Goal: Task Accomplishment & Management: Manage account settings

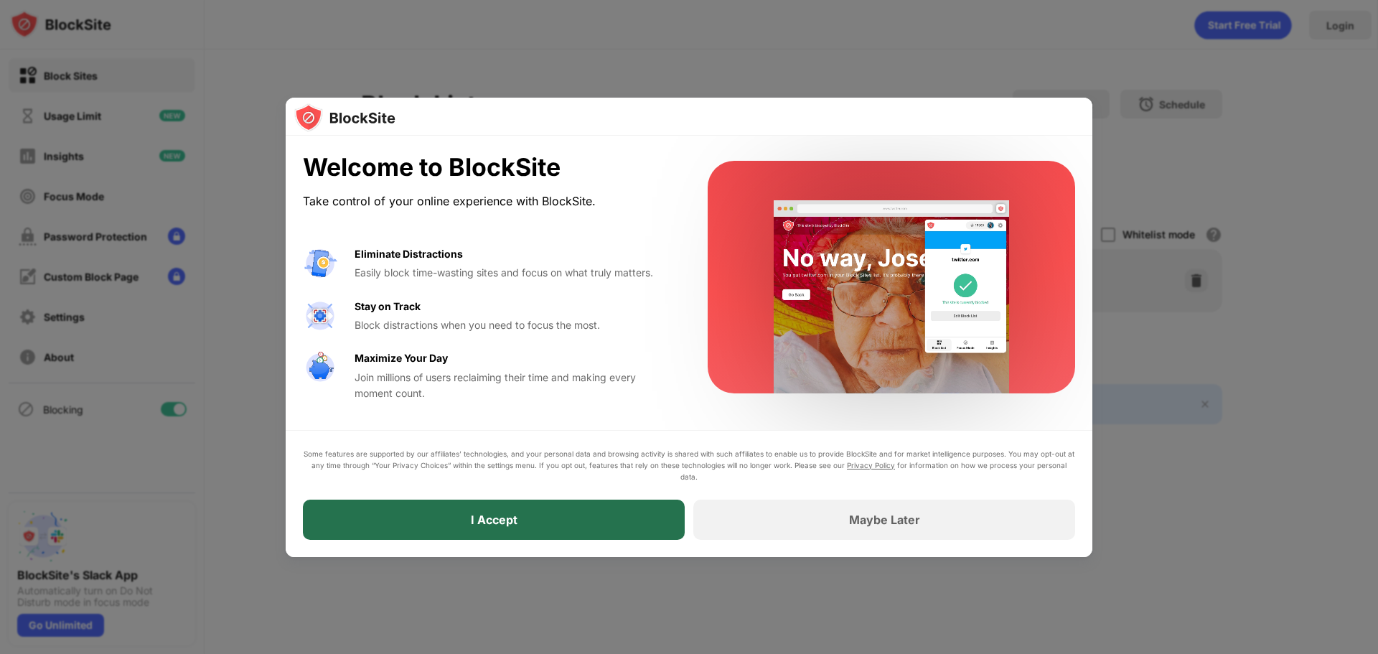
click at [577, 525] on div "I Accept" at bounding box center [494, 520] width 382 height 40
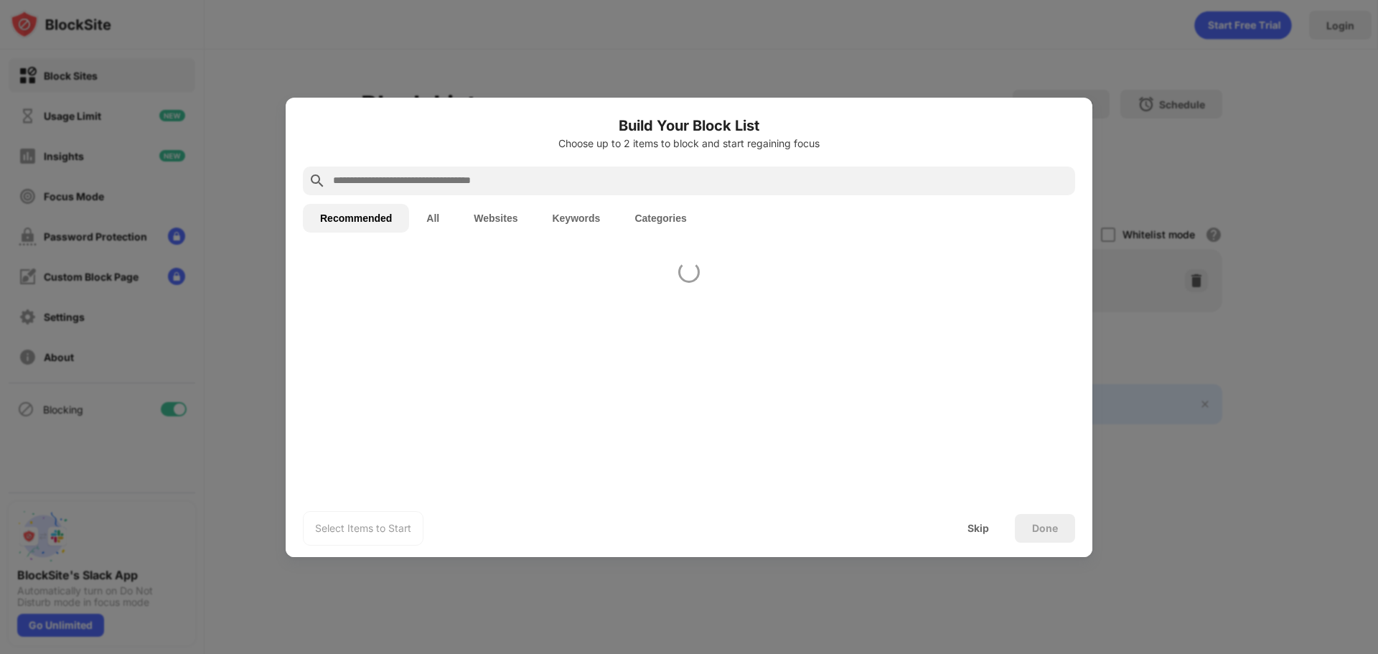
click at [577, 525] on div "Select Items to Start Skip Done" at bounding box center [689, 528] width 807 height 57
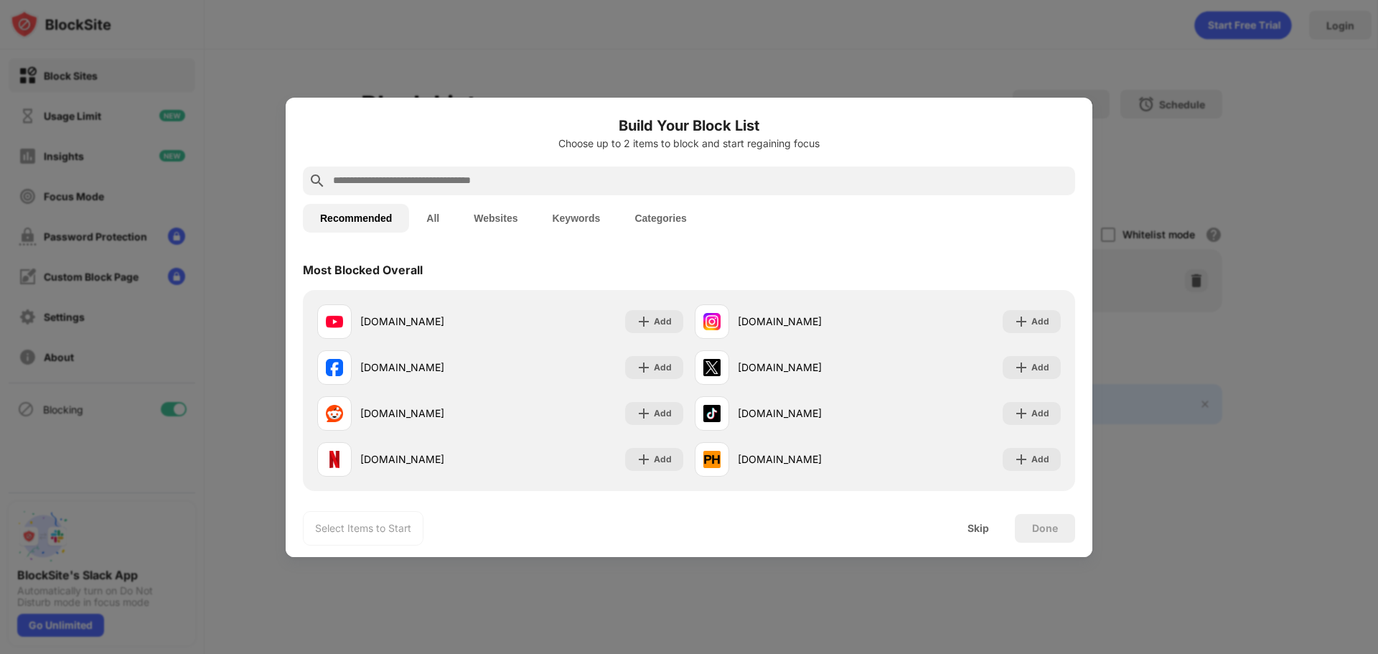
click at [424, 187] on input "text" at bounding box center [701, 180] width 738 height 17
paste input "**********"
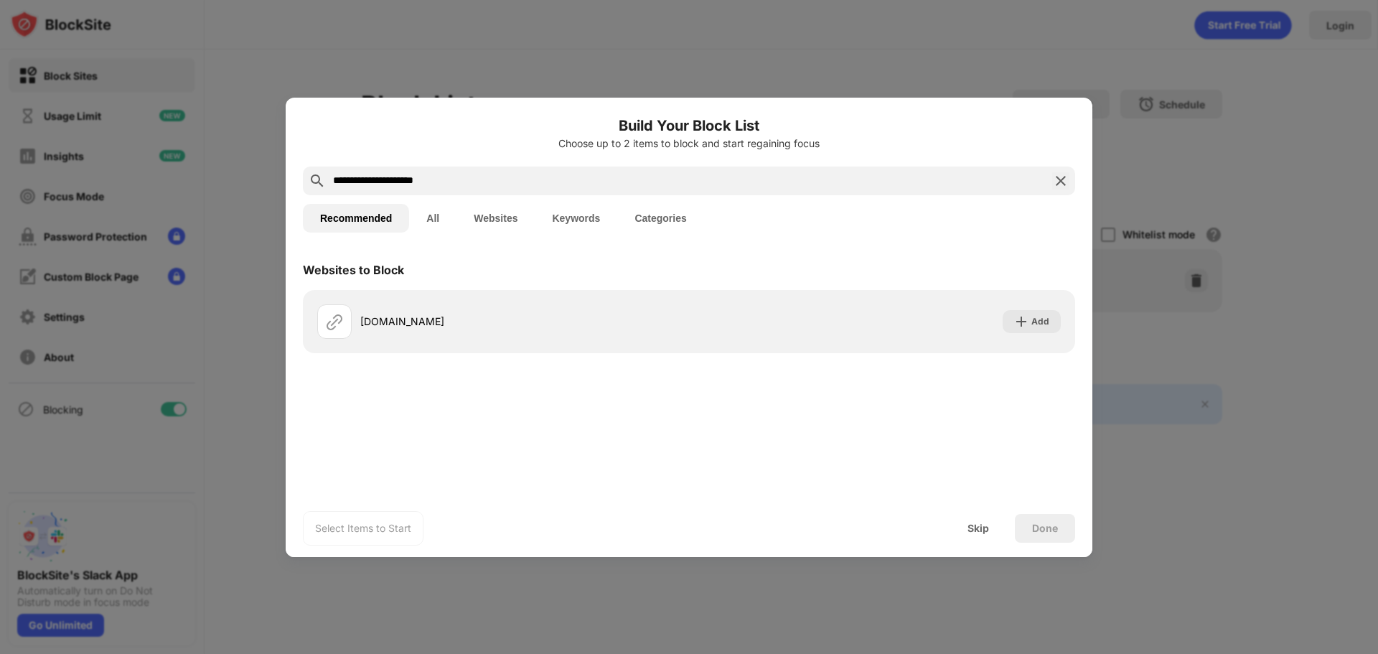
type input "**********"
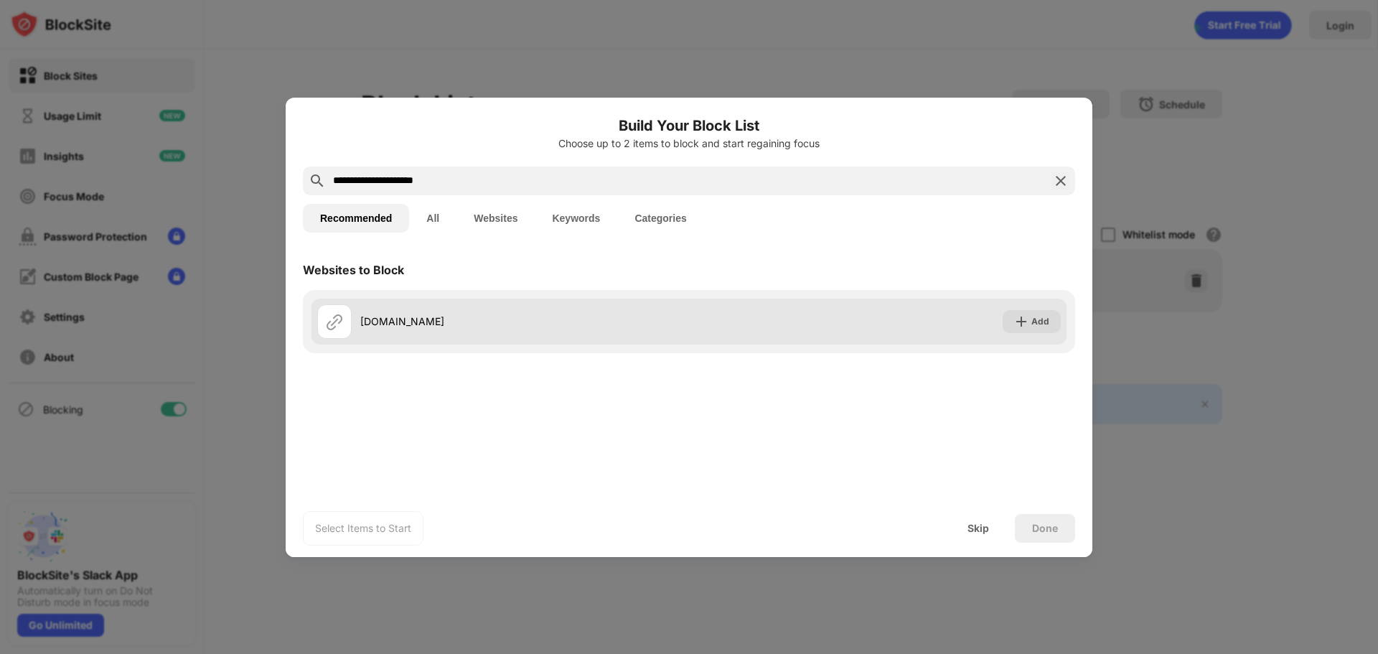
click at [398, 326] on div "[DOMAIN_NAME]" at bounding box center [524, 321] width 329 height 15
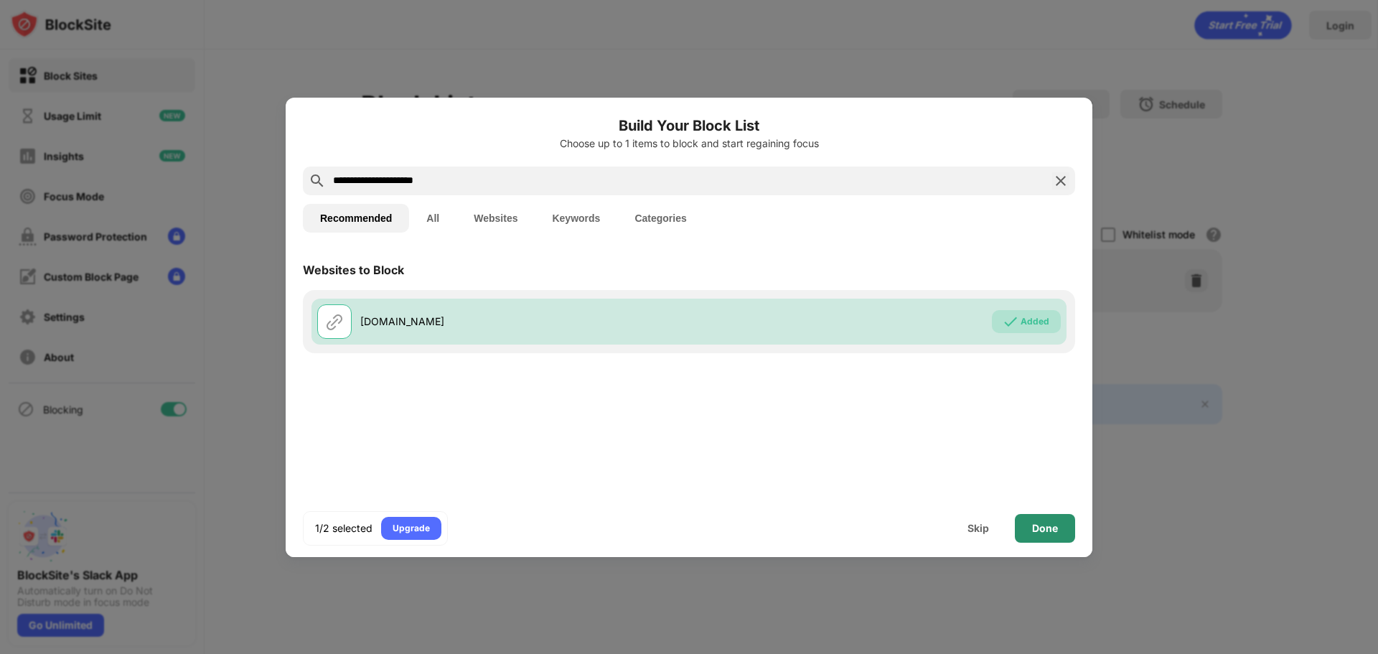
click at [1054, 542] on div "Done" at bounding box center [1045, 528] width 60 height 29
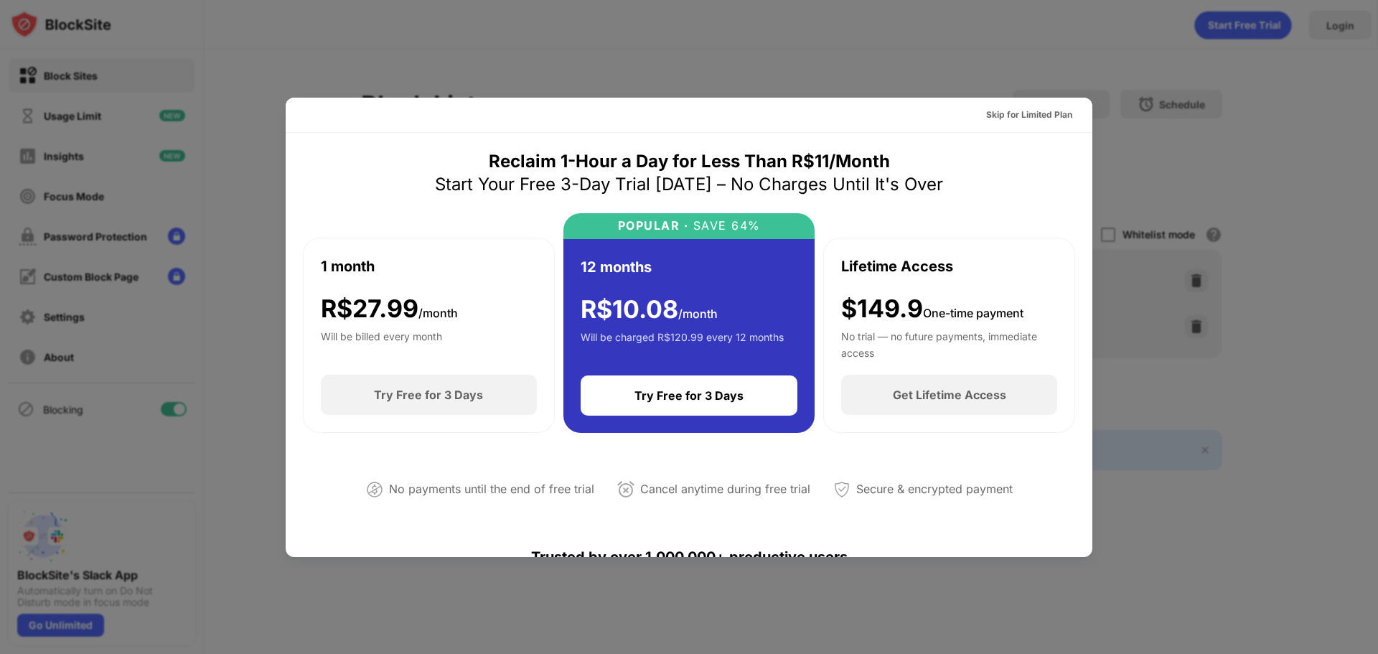
click at [1113, 66] on div at bounding box center [689, 327] width 1378 height 654
click at [1027, 113] on div "Skip for Limited Plan" at bounding box center [1029, 115] width 86 height 14
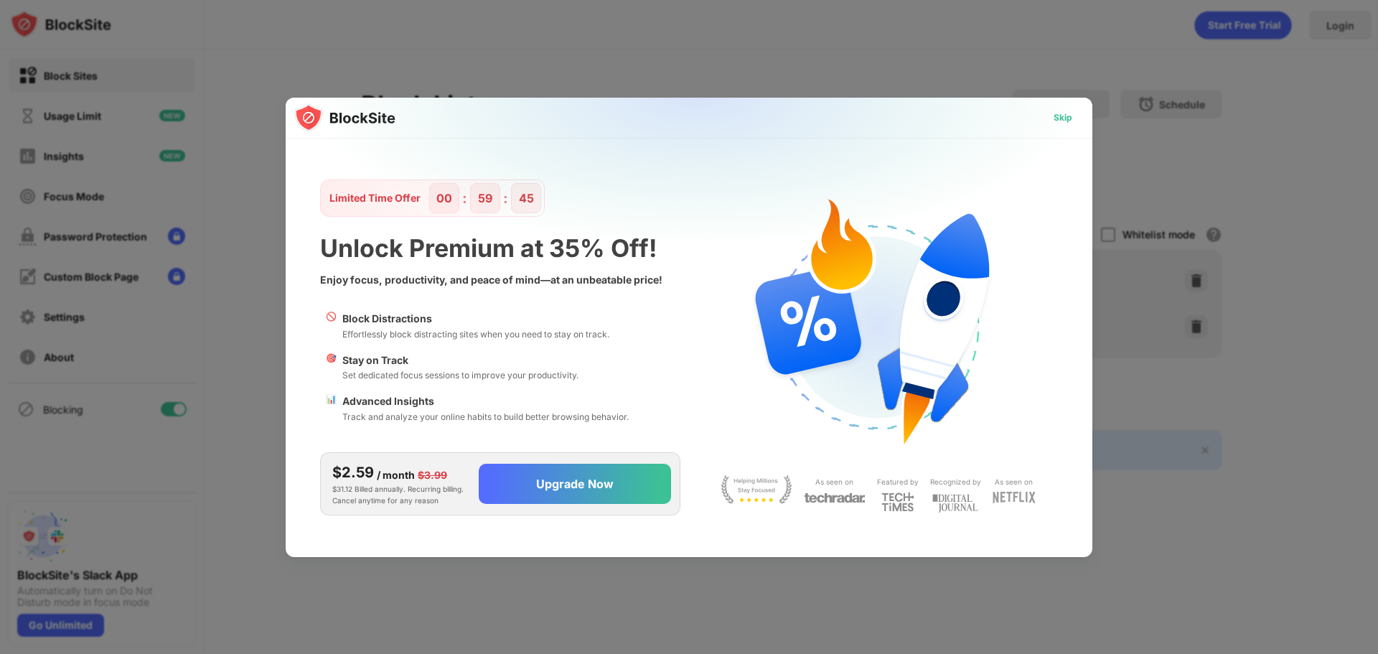
click at [1067, 115] on div "Skip" at bounding box center [1063, 118] width 19 height 14
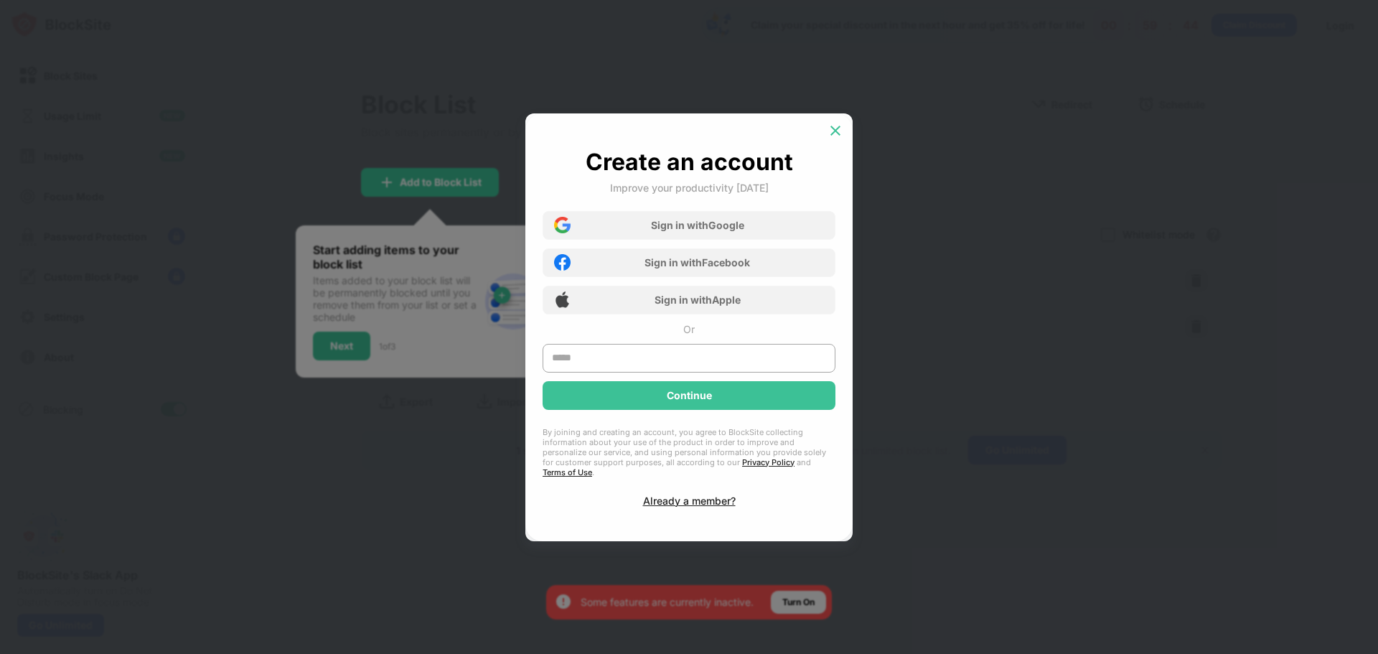
click at [833, 126] on div at bounding box center [835, 130] width 23 height 23
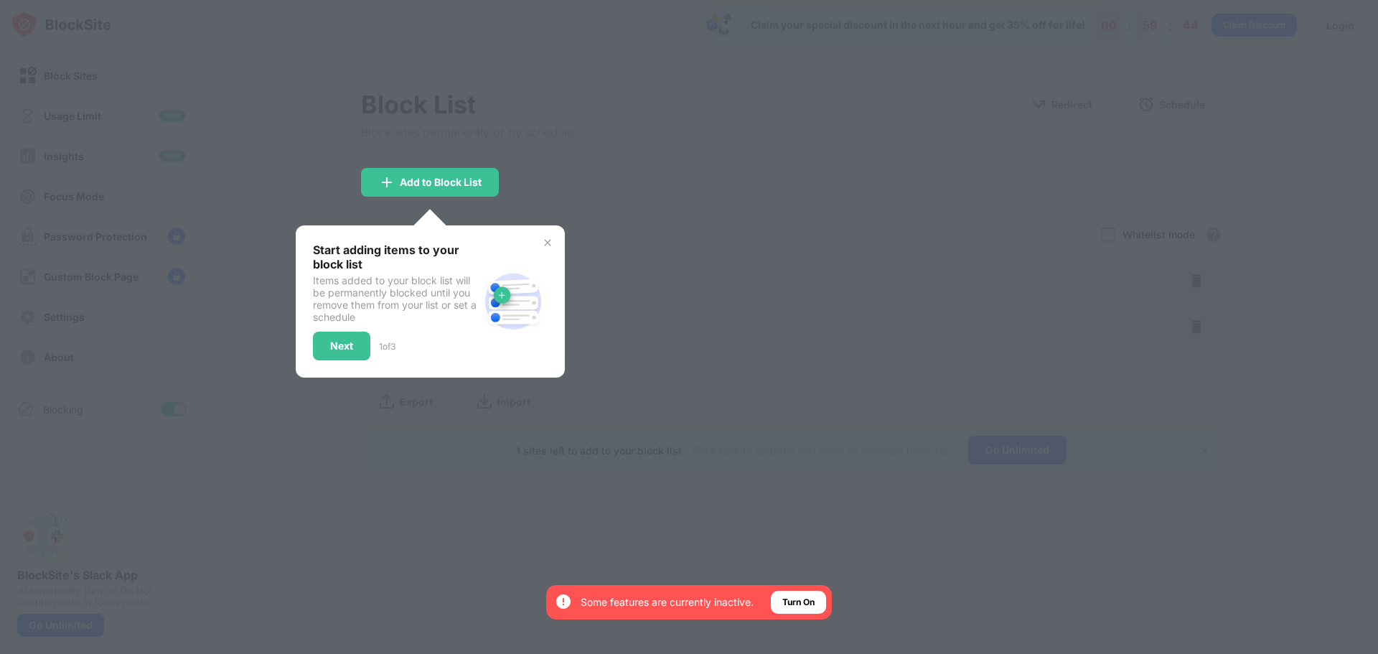
drag, startPoint x: 645, startPoint y: 234, endPoint x: 617, endPoint y: 210, distance: 36.7
click at [645, 233] on div at bounding box center [689, 327] width 1378 height 654
drag, startPoint x: 525, startPoint y: 163, endPoint x: 561, endPoint y: 146, distance: 40.2
click at [542, 256] on div "Start adding items to your block list Items added to your block list will be pe…" at bounding box center [430, 302] width 235 height 118
click at [550, 247] on img at bounding box center [547, 242] width 11 height 11
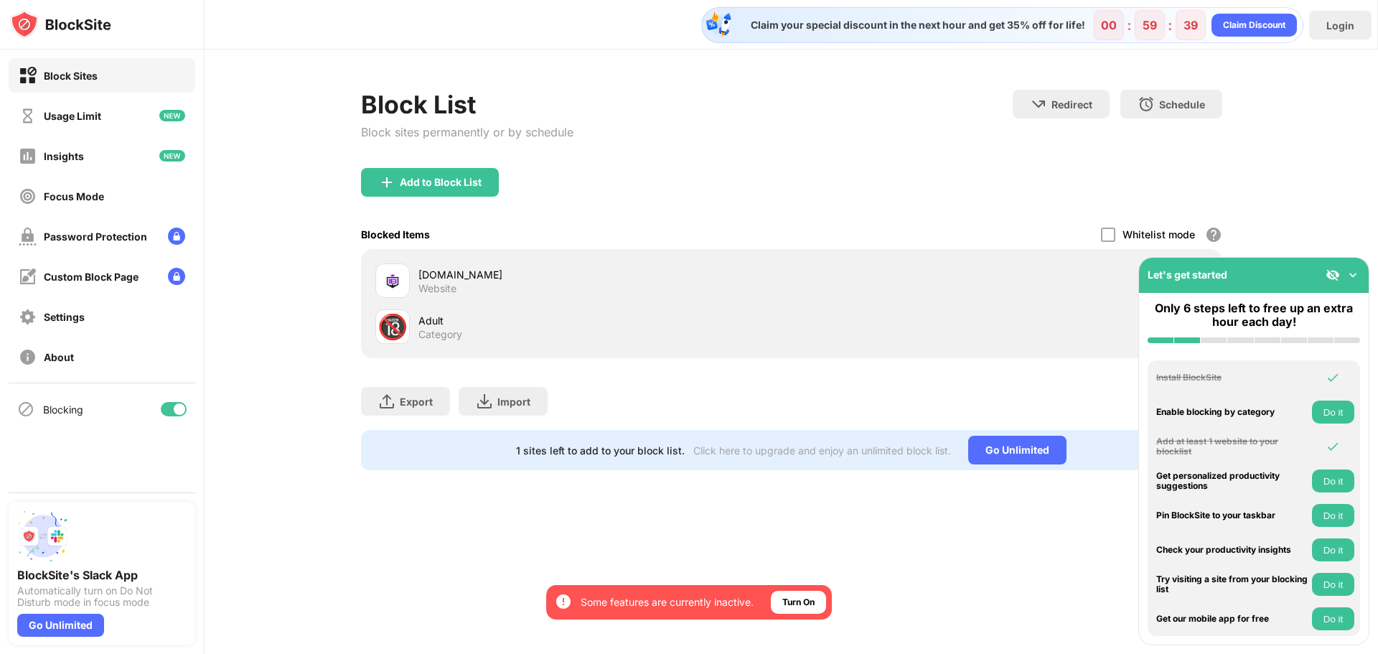
click at [1349, 268] on img at bounding box center [1353, 275] width 14 height 14
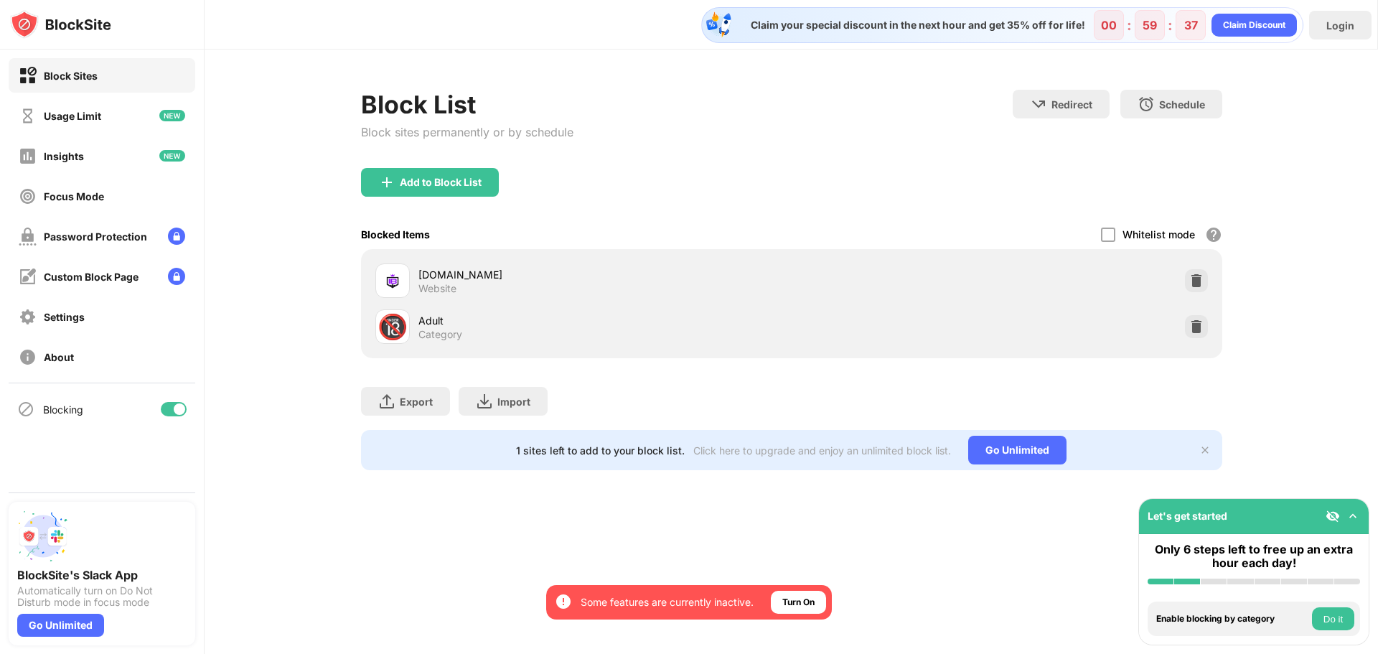
click at [64, 31] on img at bounding box center [60, 24] width 101 height 29
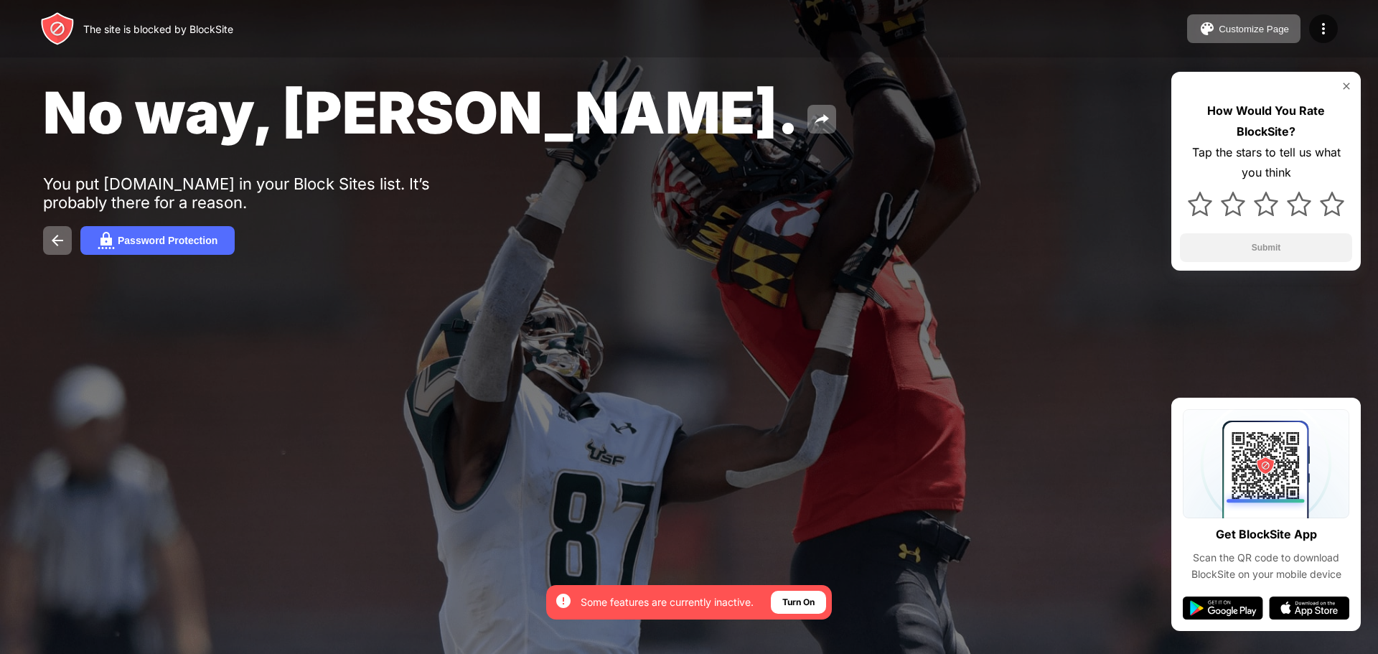
click at [1345, 85] on img at bounding box center [1346, 85] width 11 height 11
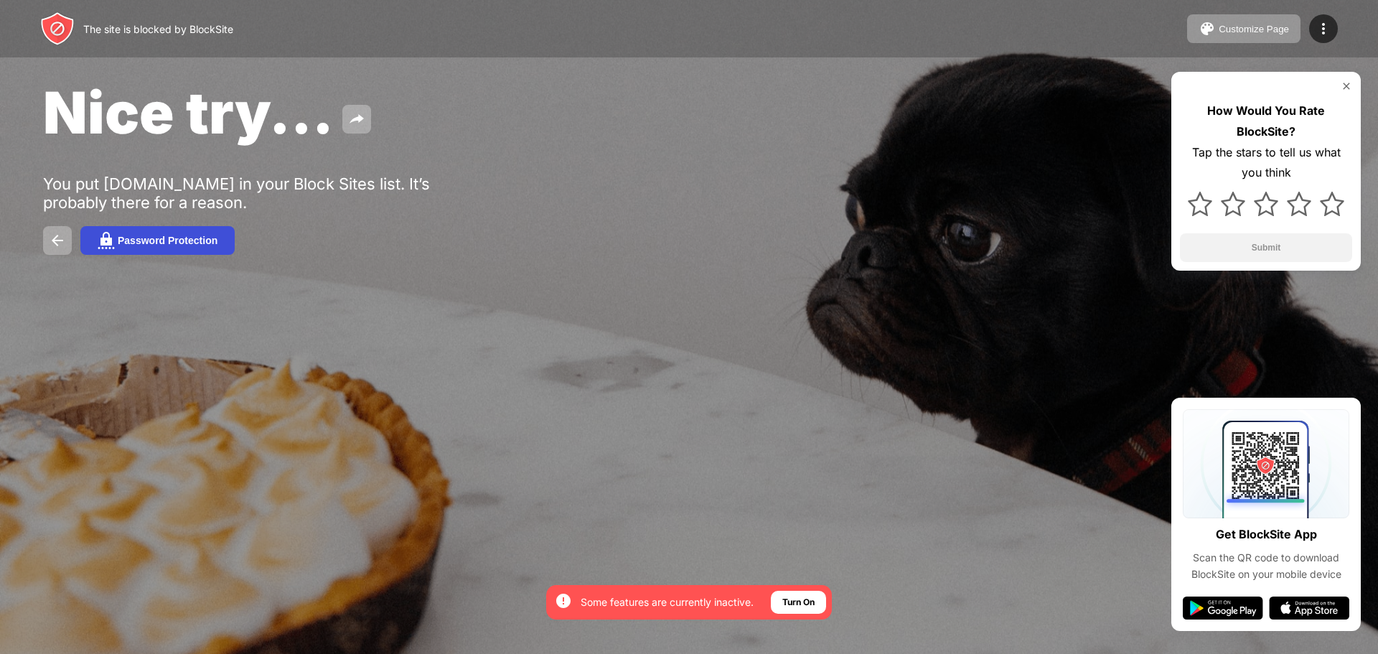
click at [115, 238] on button "Password Protection" at bounding box center [157, 240] width 154 height 29
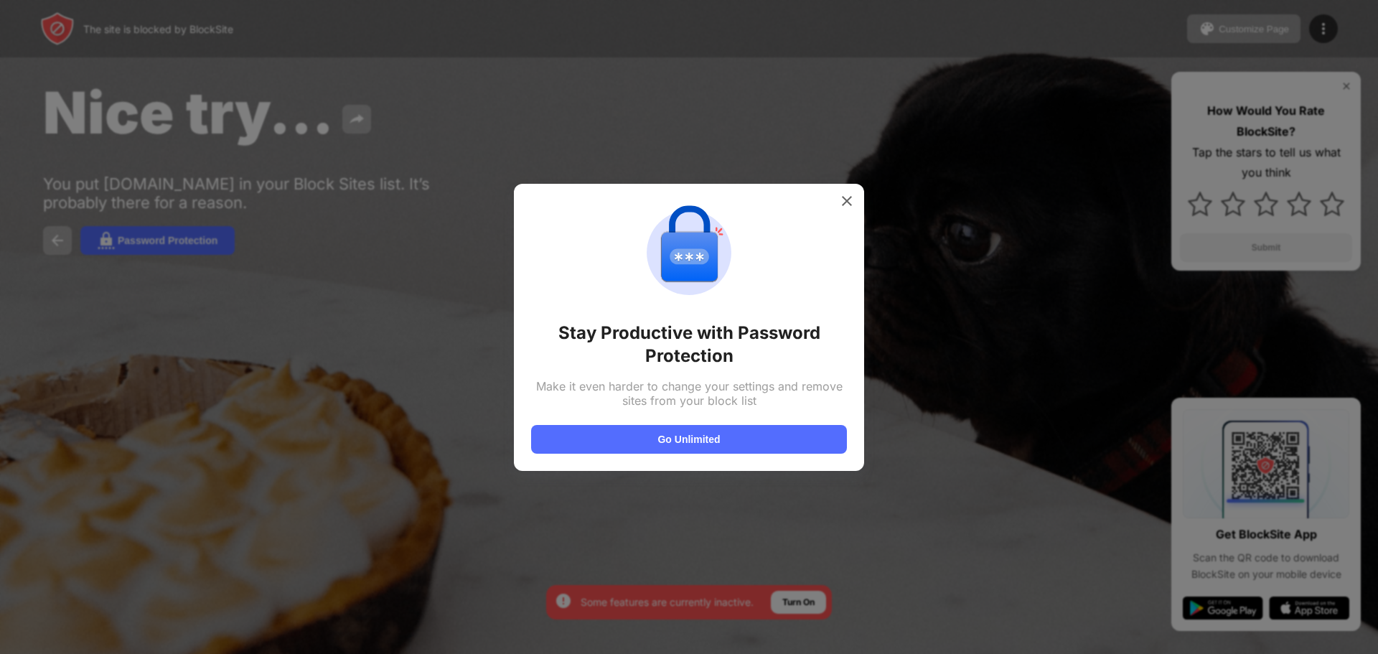
click at [731, 460] on div "Stay Productive with Password Protection Make it even harder to change your set…" at bounding box center [689, 327] width 350 height 287
click at [739, 436] on button "Go Unlimited" at bounding box center [689, 439] width 316 height 29
click at [847, 201] on img at bounding box center [847, 201] width 14 height 14
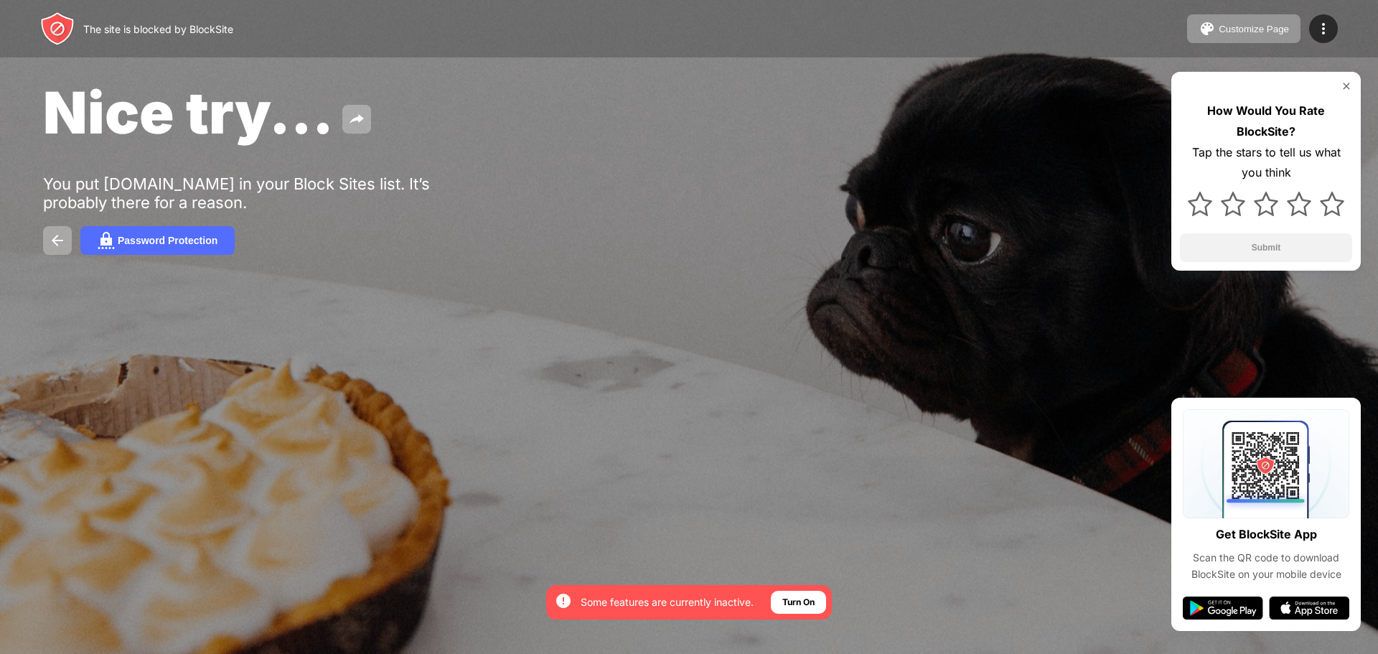
click at [1348, 88] on img at bounding box center [1346, 85] width 11 height 11
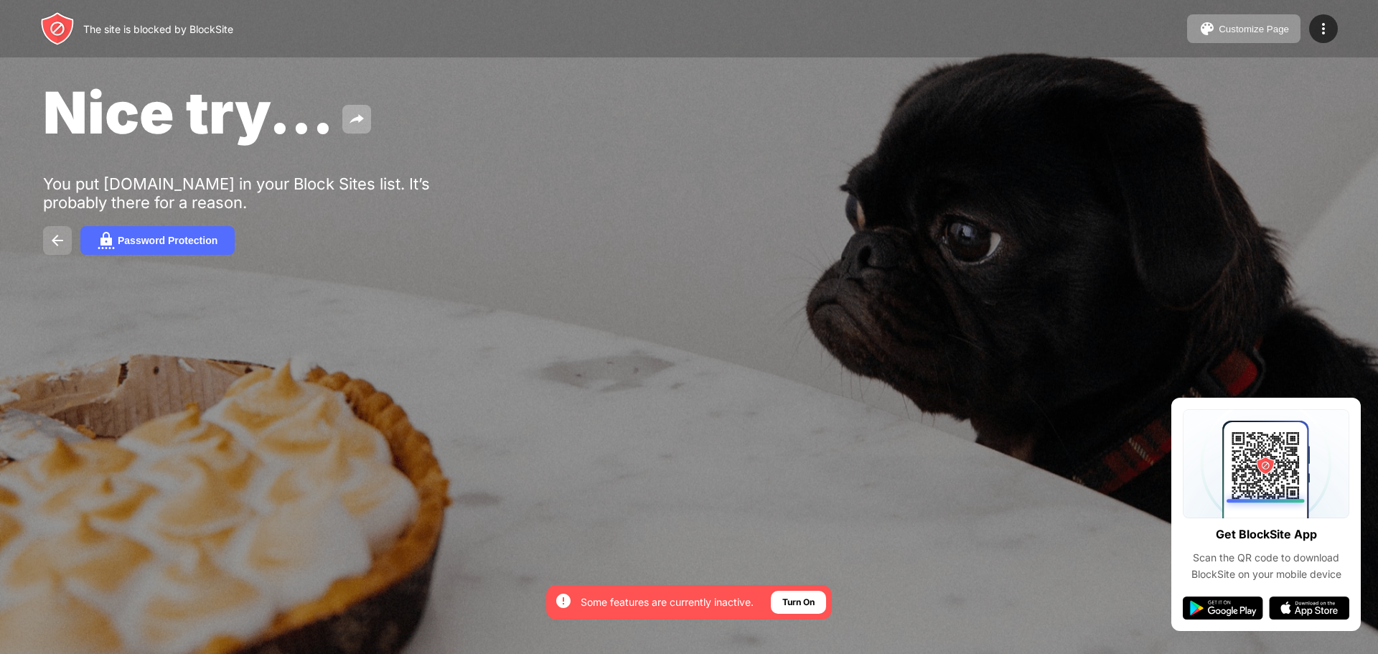
click at [55, 243] on img at bounding box center [57, 240] width 17 height 17
click at [357, 125] on img at bounding box center [356, 119] width 17 height 17
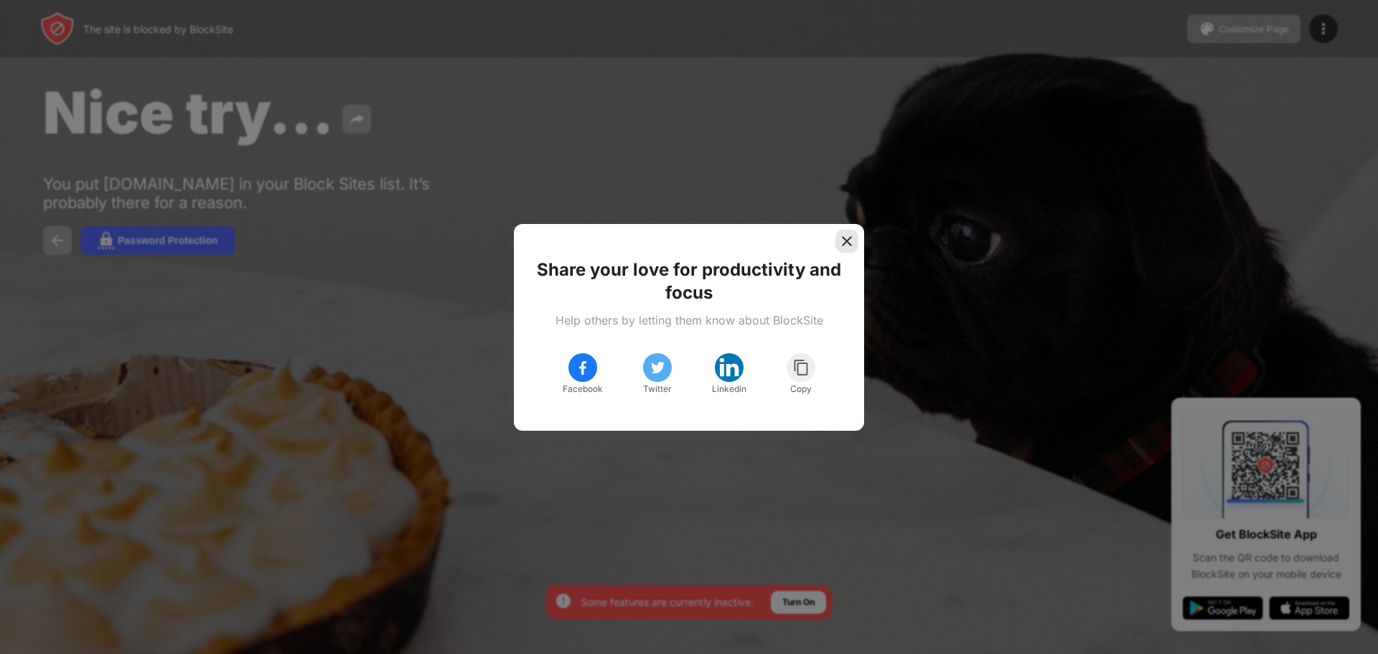
drag, startPoint x: 848, startPoint y: 240, endPoint x: 923, endPoint y: 206, distance: 82.2
click at [850, 240] on img at bounding box center [847, 241] width 14 height 14
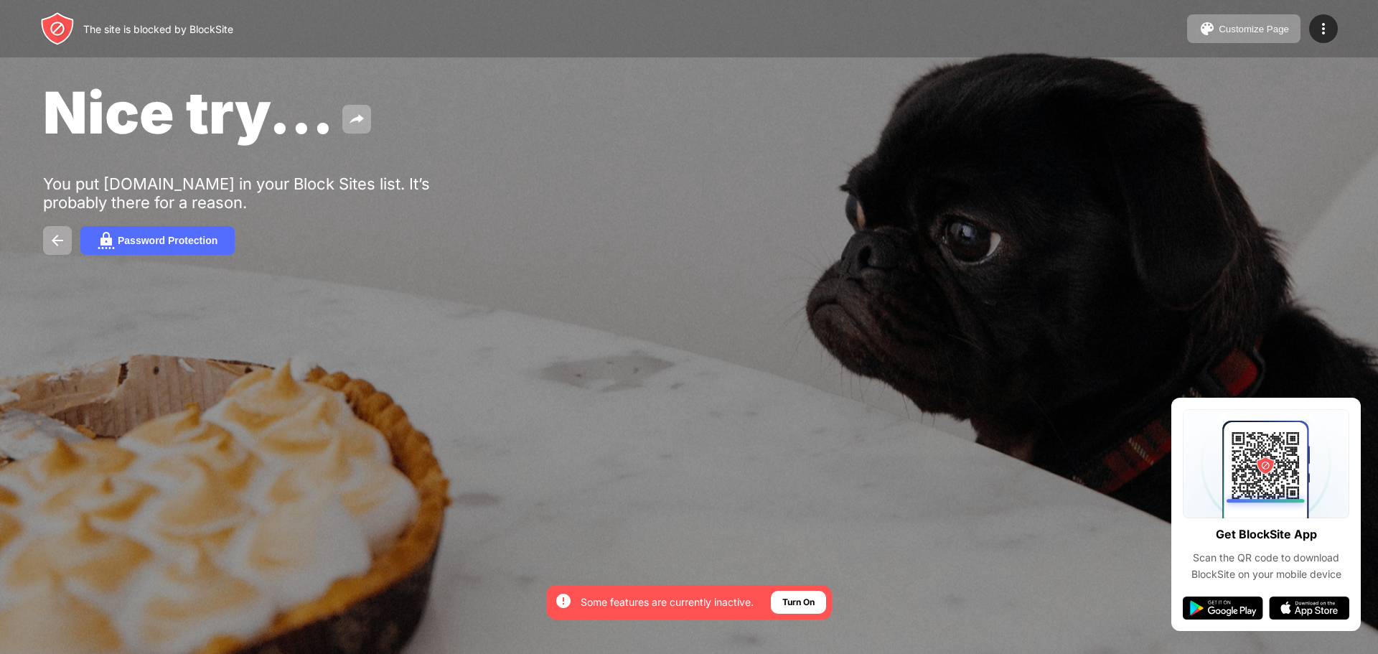
click at [1301, 33] on div "Customize Page Edit Block List Redirect Customize Block Page Upgrade Password P…" at bounding box center [1262, 28] width 151 height 29
click at [1316, 29] on img at bounding box center [1323, 28] width 17 height 17
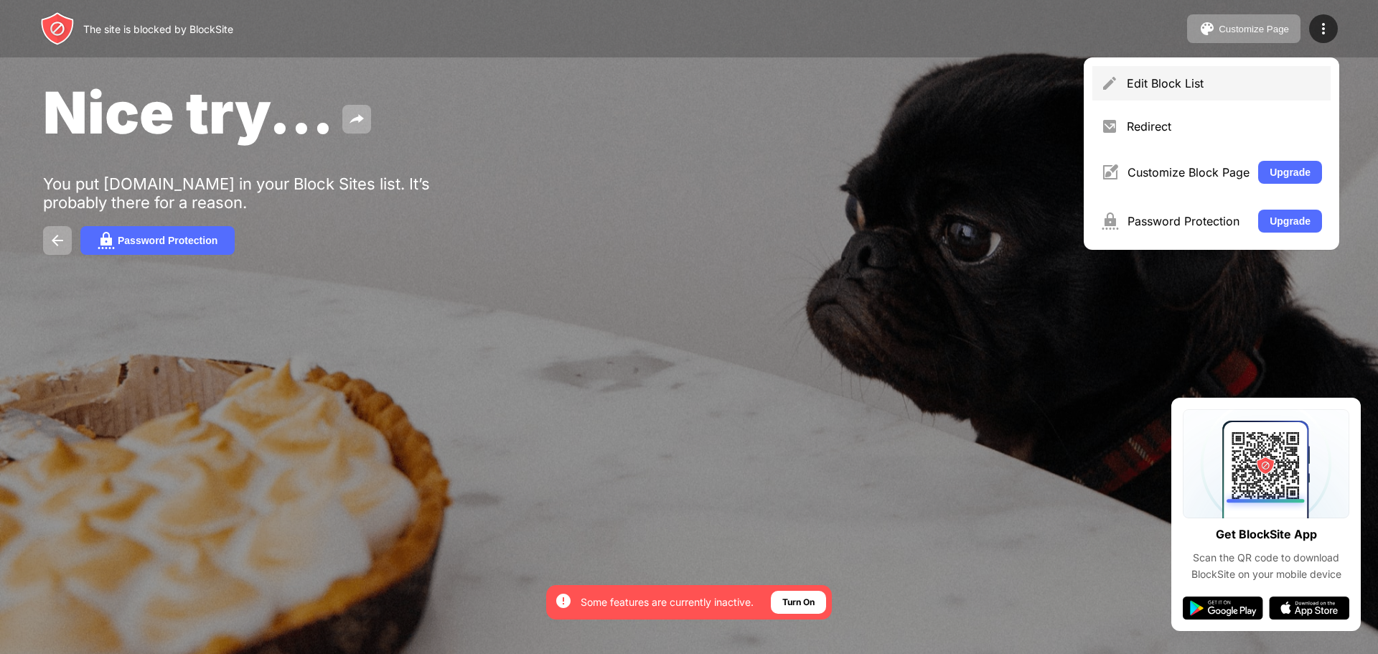
click at [1174, 90] on div "Edit Block List" at bounding box center [1224, 83] width 195 height 14
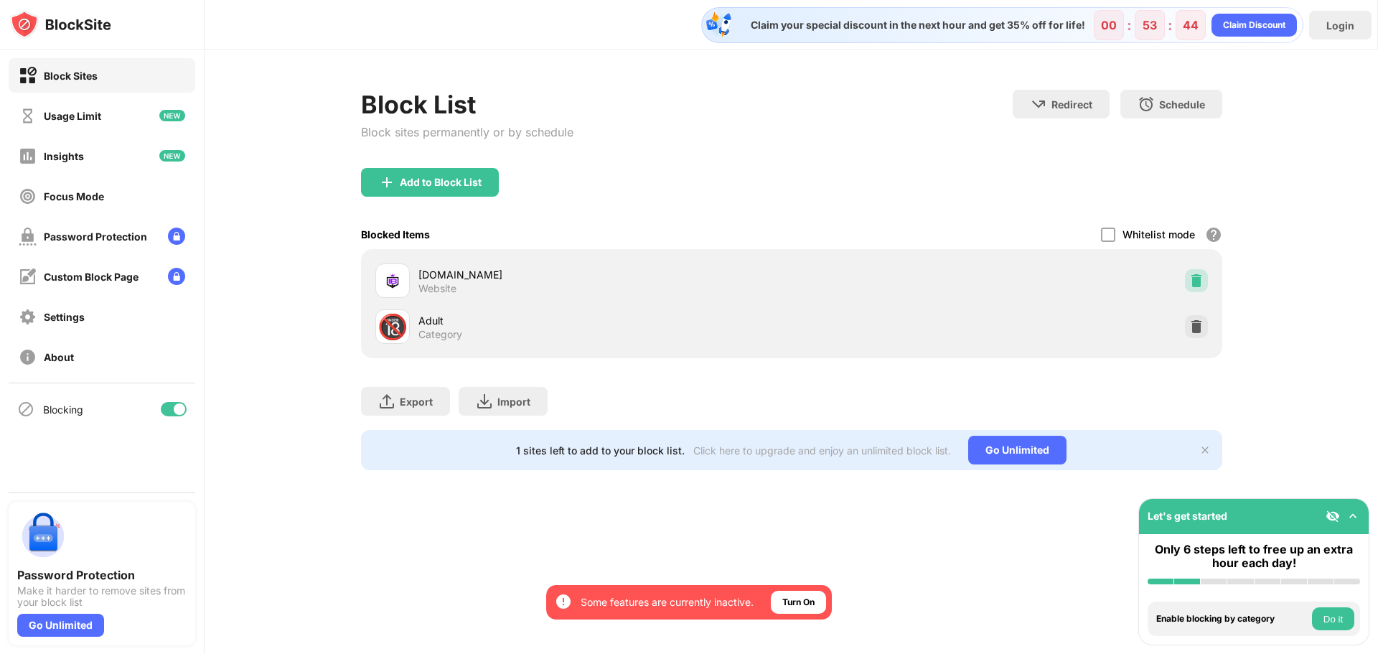
click at [1202, 285] on img at bounding box center [1196, 280] width 14 height 14
